Goal: Information Seeking & Learning: Learn about a topic

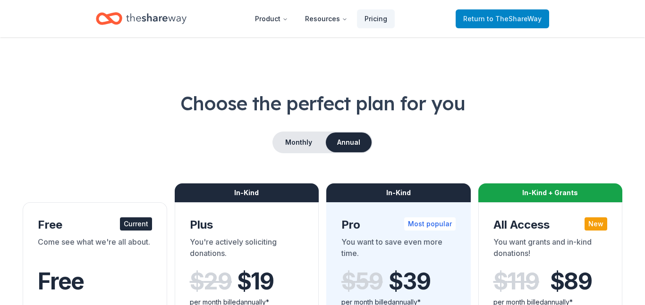
click at [501, 25] on link "Return to TheShareWay" at bounding box center [502, 18] width 93 height 19
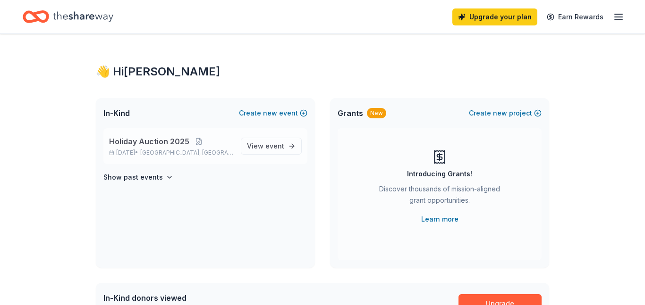
click at [168, 137] on span "Holiday Auction 2025" at bounding box center [149, 141] width 80 height 11
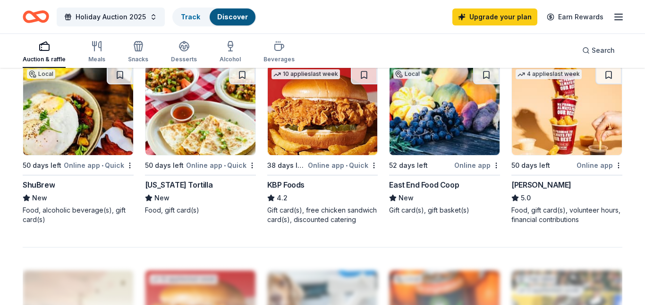
scroll to position [656, 0]
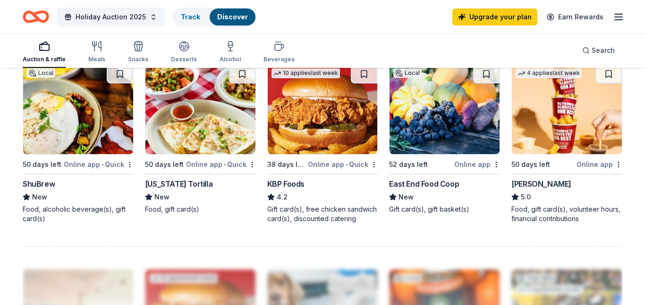
click at [48, 185] on div "ShuBrew" at bounding box center [39, 183] width 32 height 11
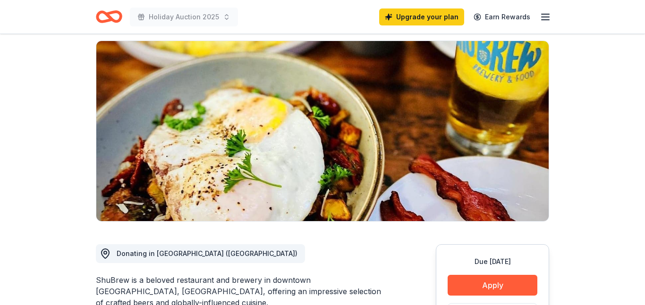
scroll to position [77, 0]
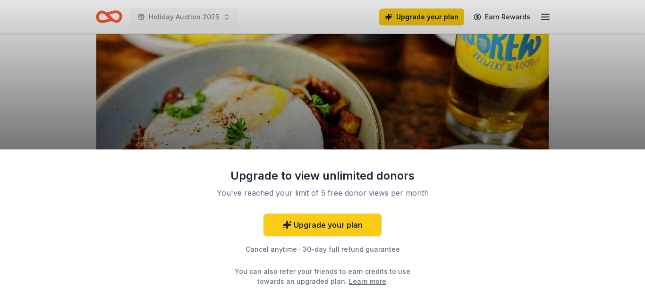
click at [582, 100] on div "Upgrade to view unlimited donors You've reached your limit of 5 free donor view…" at bounding box center [322, 152] width 645 height 305
click at [603, 109] on div "Upgrade to view unlimited donors You've reached your limit of 5 free donor view…" at bounding box center [322, 152] width 645 height 305
click at [82, 42] on div "Upgrade to view unlimited donors You've reached your limit of 5 free donor view…" at bounding box center [322, 152] width 645 height 305
